Goal: Task Accomplishment & Management: Complete application form

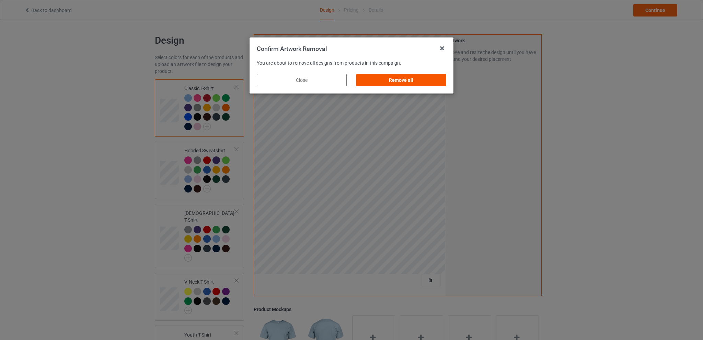
click at [412, 81] on div "Remove all" at bounding box center [402, 80] width 90 height 12
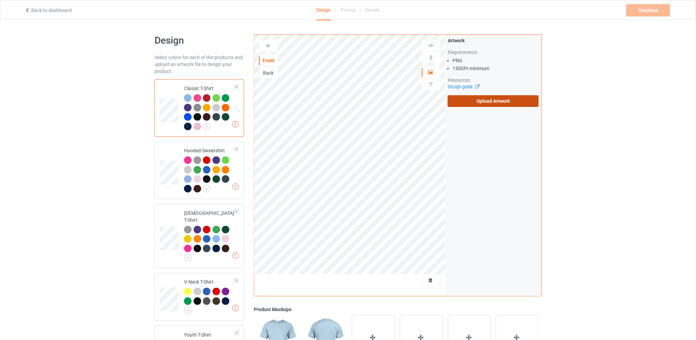
click at [475, 98] on label "Upload Artwork" at bounding box center [493, 101] width 91 height 12
click at [0, 0] on input "Upload Artwork" at bounding box center [0, 0] width 0 height 0
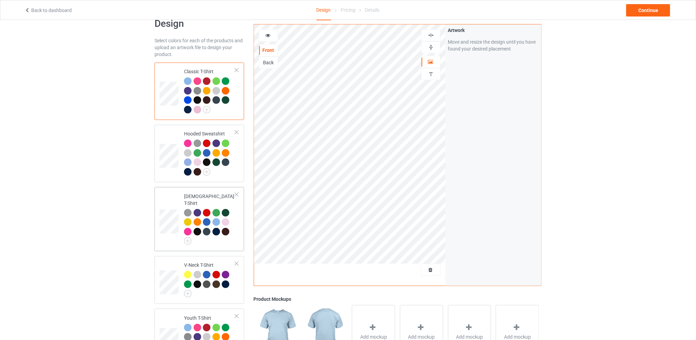
scroll to position [108, 0]
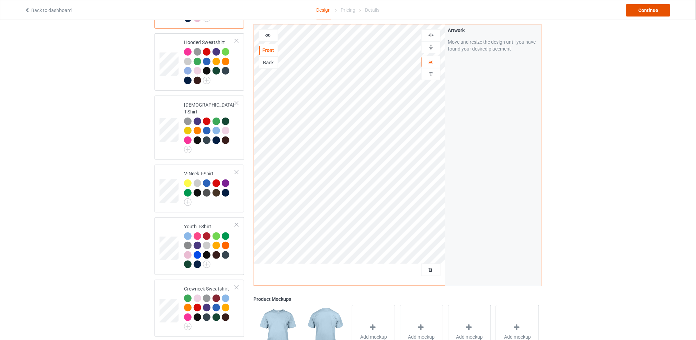
click at [637, 9] on div "Continue" at bounding box center [648, 10] width 44 height 12
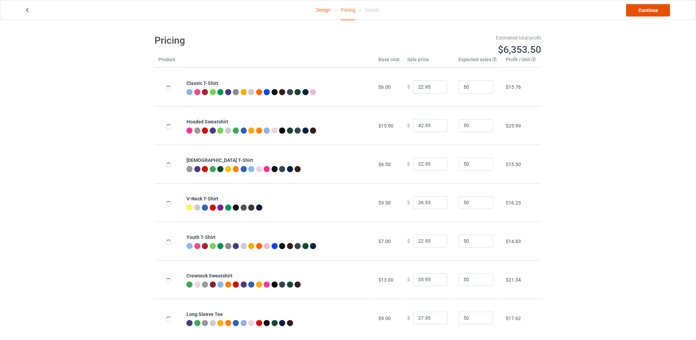
click at [640, 9] on link "Continue" at bounding box center [648, 10] width 44 height 12
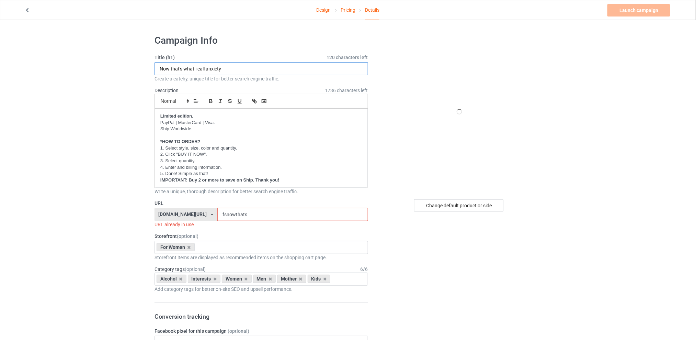
drag, startPoint x: 231, startPoint y: 68, endPoint x: 147, endPoint y: 68, distance: 83.8
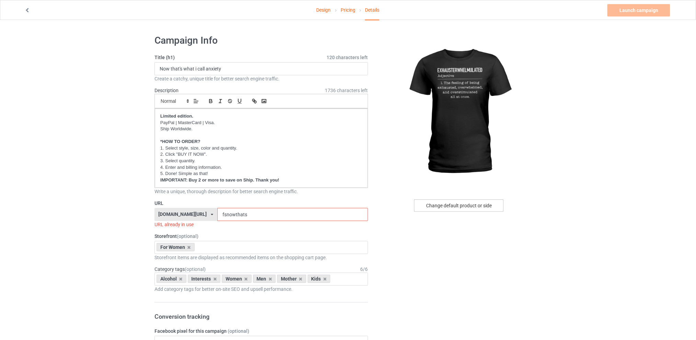
click at [440, 205] on div "Change default product or side" at bounding box center [459, 205] width 90 height 12
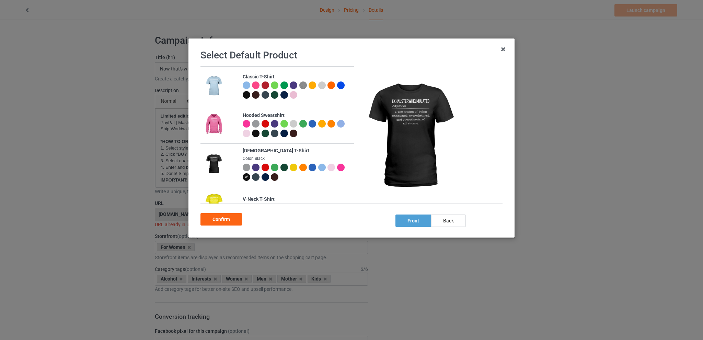
click at [263, 167] on div at bounding box center [266, 167] width 8 height 8
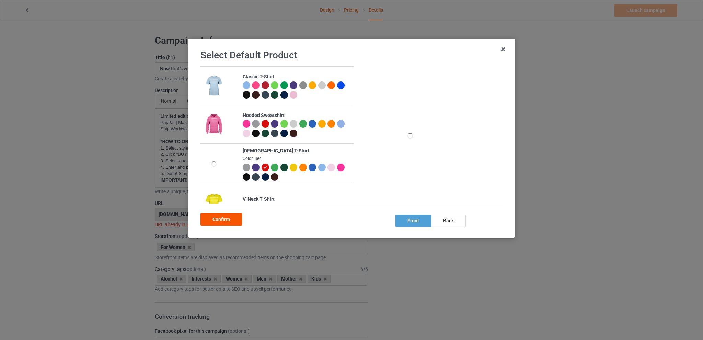
click at [226, 219] on div "Confirm" at bounding box center [222, 219] width 42 height 12
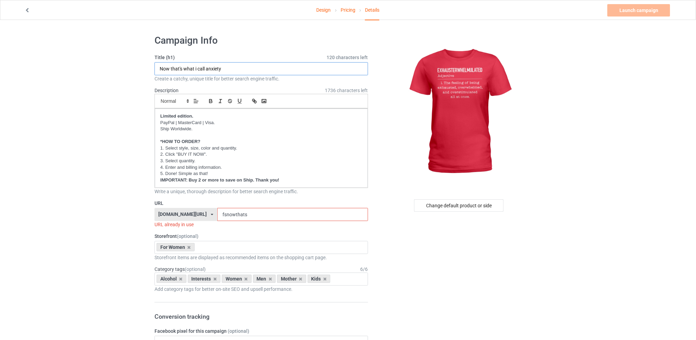
drag, startPoint x: 236, startPoint y: 68, endPoint x: 139, endPoint y: 71, distance: 97.2
type input "E"
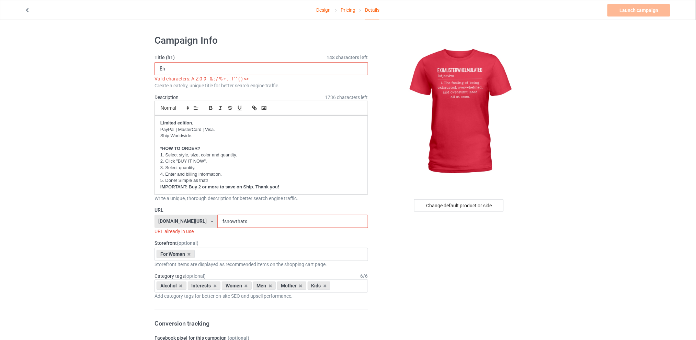
type input "Ẽ"
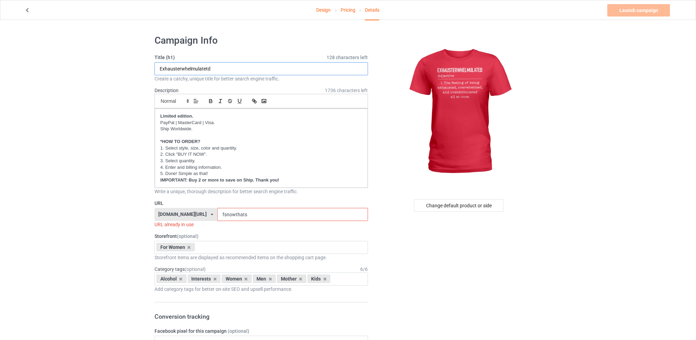
type input "Exhausterwhelmulatetd"
drag, startPoint x: 257, startPoint y: 215, endPoint x: 215, endPoint y: 216, distance: 41.6
click at [215, 216] on div "[DOMAIN_NAME][URL] [DOMAIN_NAME][URL] [DOMAIN_NAME][URL] [DOMAIN_NAME][URL] 5d7…" at bounding box center [262, 214] width 214 height 13
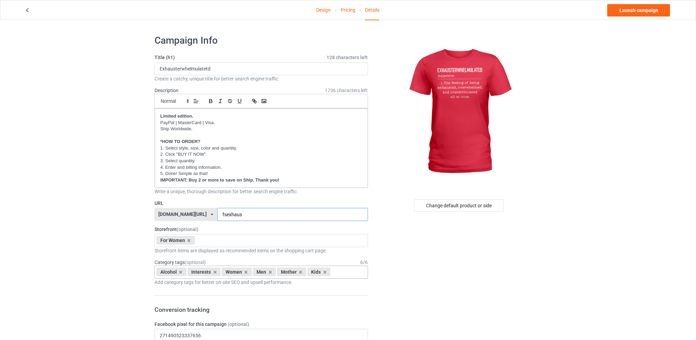
type input "fsexhaus"
click at [178, 271] on div "Alcohol" at bounding box center [172, 272] width 30 height 8
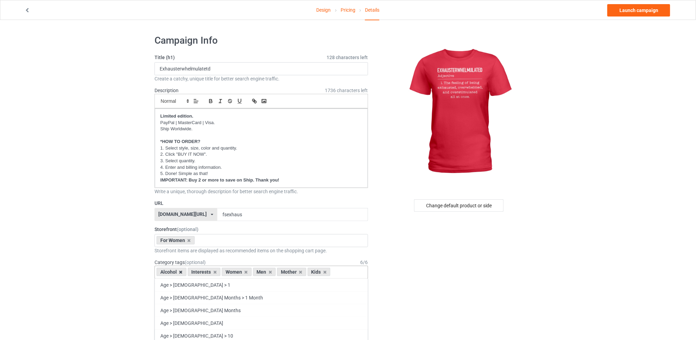
click at [180, 271] on icon at bounding box center [180, 272] width 3 height 4
click at [184, 272] on icon at bounding box center [183, 272] width 3 height 4
click at [205, 270] on icon at bounding box center [204, 272] width 3 height 4
click at [212, 272] on icon at bounding box center [211, 272] width 3 height 4
click at [205, 271] on icon at bounding box center [204, 272] width 3 height 4
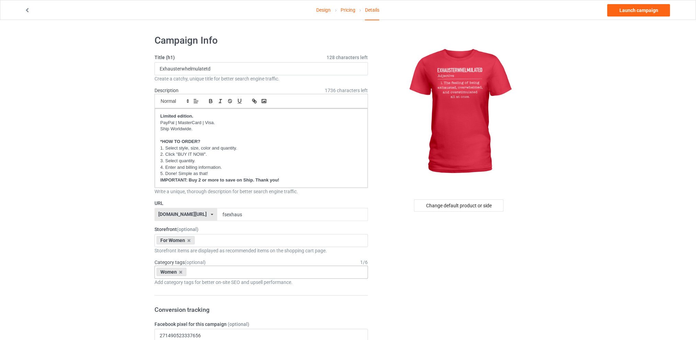
click at [629, 10] on link "Launch campaign" at bounding box center [639, 10] width 63 height 12
